Goal: Navigation & Orientation: Find specific page/section

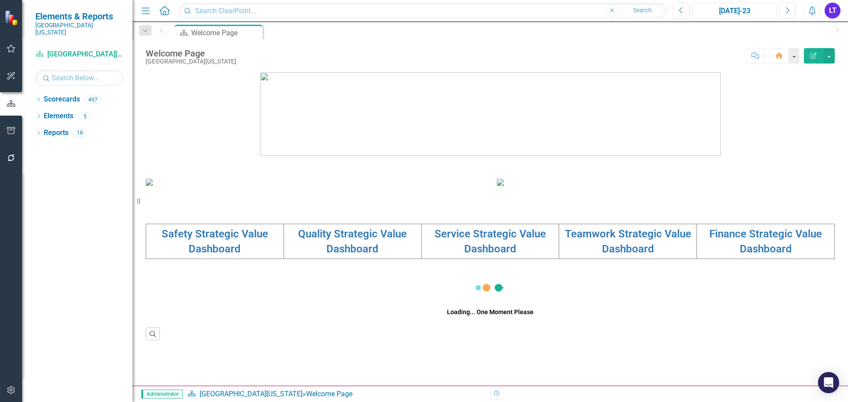
click at [744, 13] on div "[DATE]-23" at bounding box center [734, 11] width 79 height 11
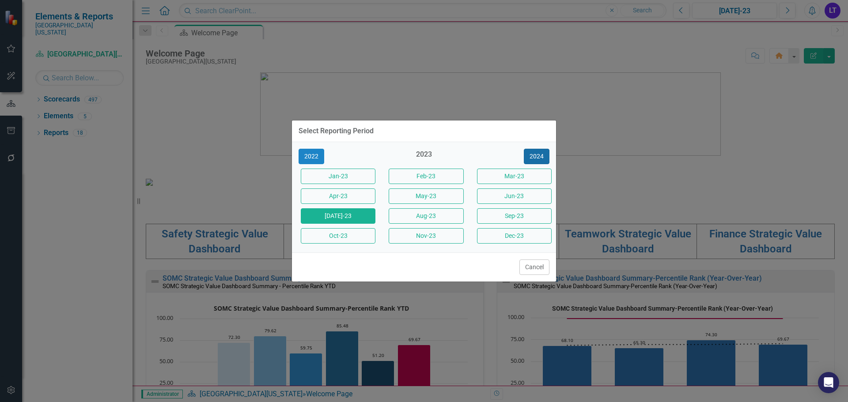
click at [539, 155] on button "2024" at bounding box center [537, 156] width 26 height 15
click at [538, 154] on button "2025" at bounding box center [537, 156] width 26 height 15
click at [496, 217] on button "Sept-25" at bounding box center [514, 215] width 75 height 15
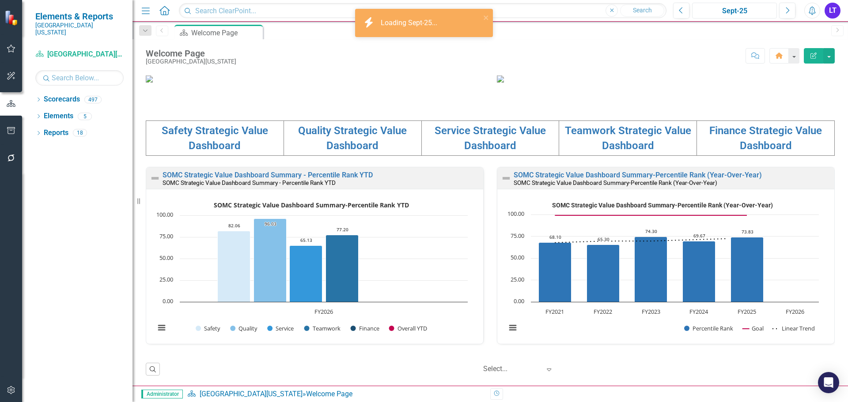
scroll to position [304, 0]
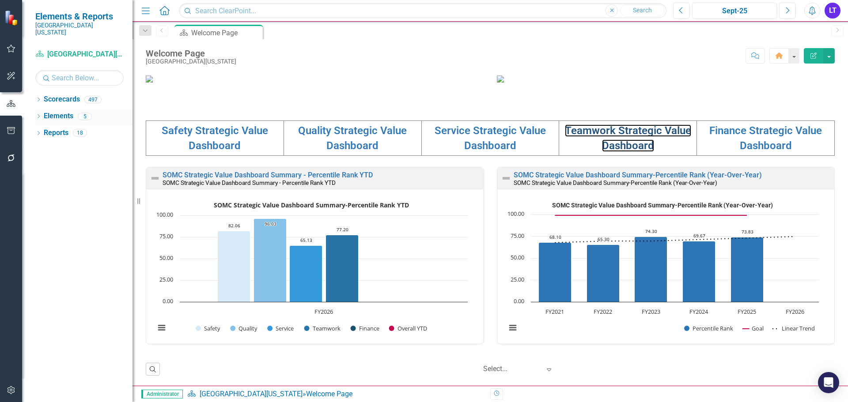
drag, startPoint x: 609, startPoint y: 137, endPoint x: 39, endPoint y: 107, distance: 570.4
click at [609, 137] on link "Teamwork Strategic Value Dashboard" at bounding box center [628, 138] width 126 height 27
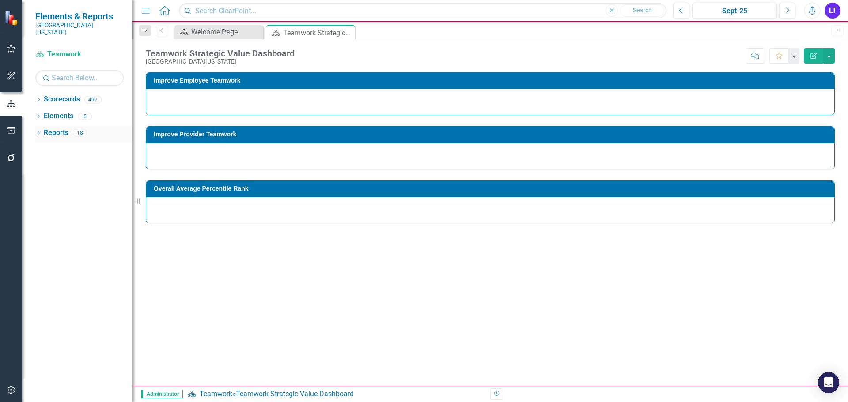
click at [40, 132] on icon "Dropdown" at bounding box center [38, 134] width 6 height 5
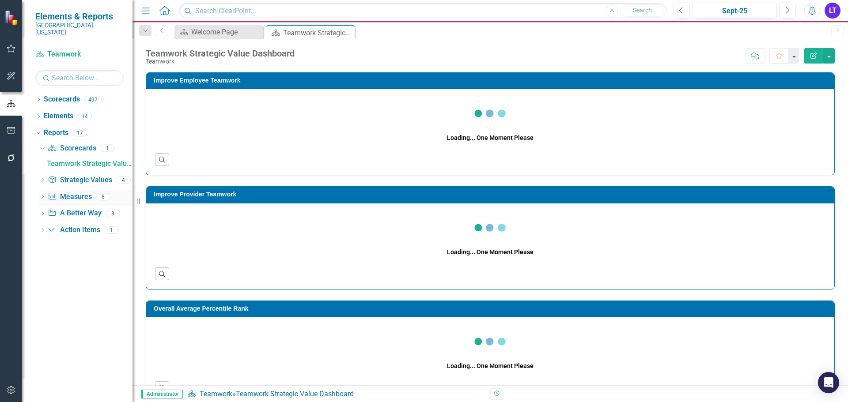
click at [43, 195] on icon "Dropdown" at bounding box center [42, 197] width 6 height 5
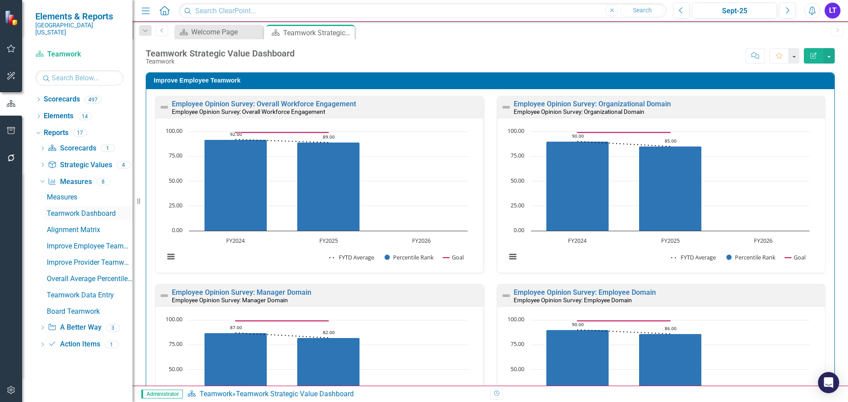
click at [83, 210] on div "Teamwork Dashboard" at bounding box center [90, 214] width 86 height 8
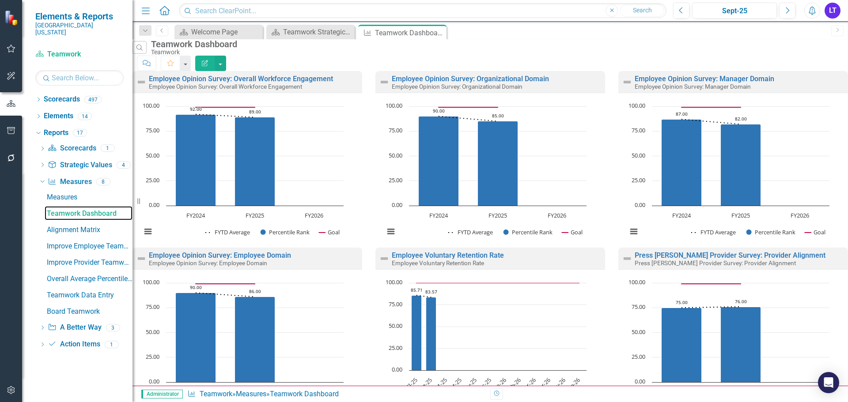
scroll to position [465, 0]
